Goal: Book appointment/travel/reservation

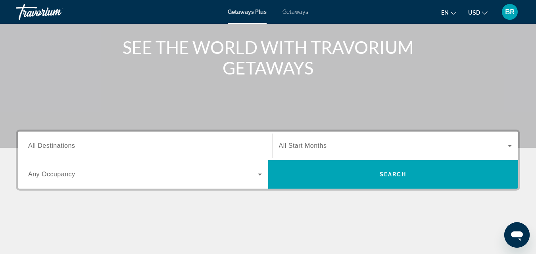
scroll to position [106, 0]
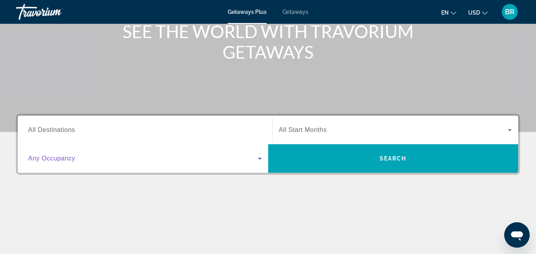
click at [260, 157] on icon "Search widget" at bounding box center [260, 159] width 10 height 10
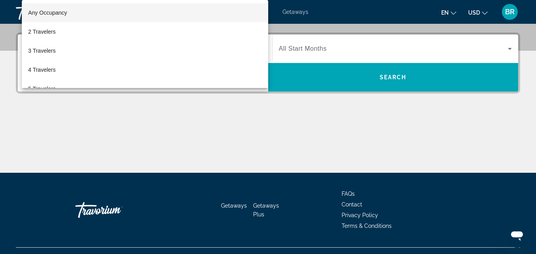
scroll to position [194, 0]
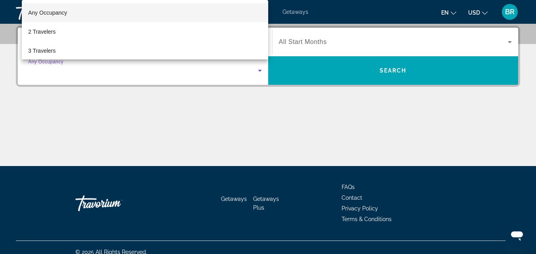
click at [462, 69] on div at bounding box center [268, 127] width 536 height 254
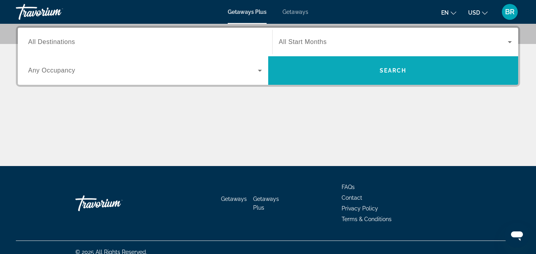
click at [397, 72] on span "Search" at bounding box center [393, 70] width 27 height 6
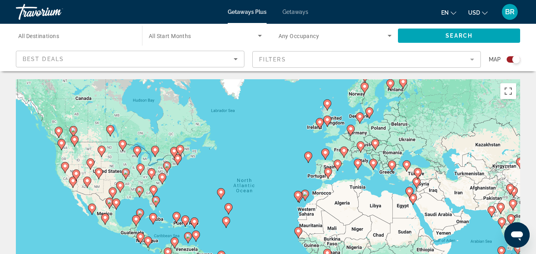
click at [260, 36] on icon "Search widget" at bounding box center [260, 36] width 4 height 2
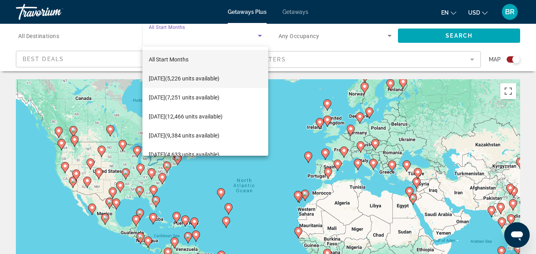
click at [207, 78] on span "[DATE] (5,226 units available)" at bounding box center [184, 79] width 71 height 10
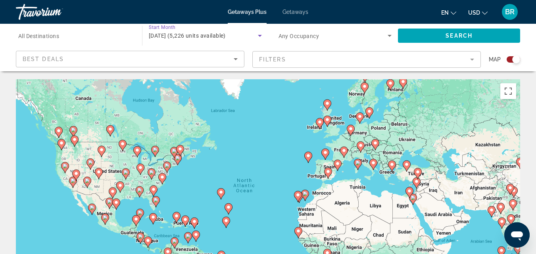
click at [388, 37] on icon "Search widget" at bounding box center [390, 36] width 10 height 10
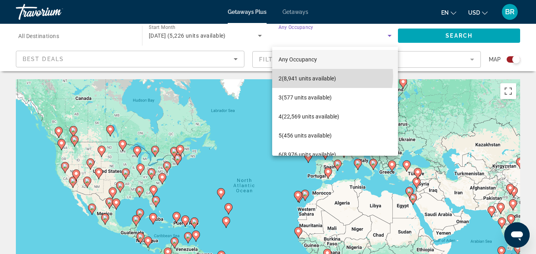
click at [324, 76] on span "2 (8,941 units available)" at bounding box center [307, 79] width 58 height 10
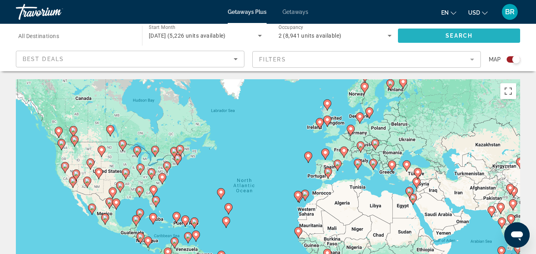
click at [460, 35] on span "Search" at bounding box center [458, 36] width 27 height 6
